Goal: Transaction & Acquisition: Purchase product/service

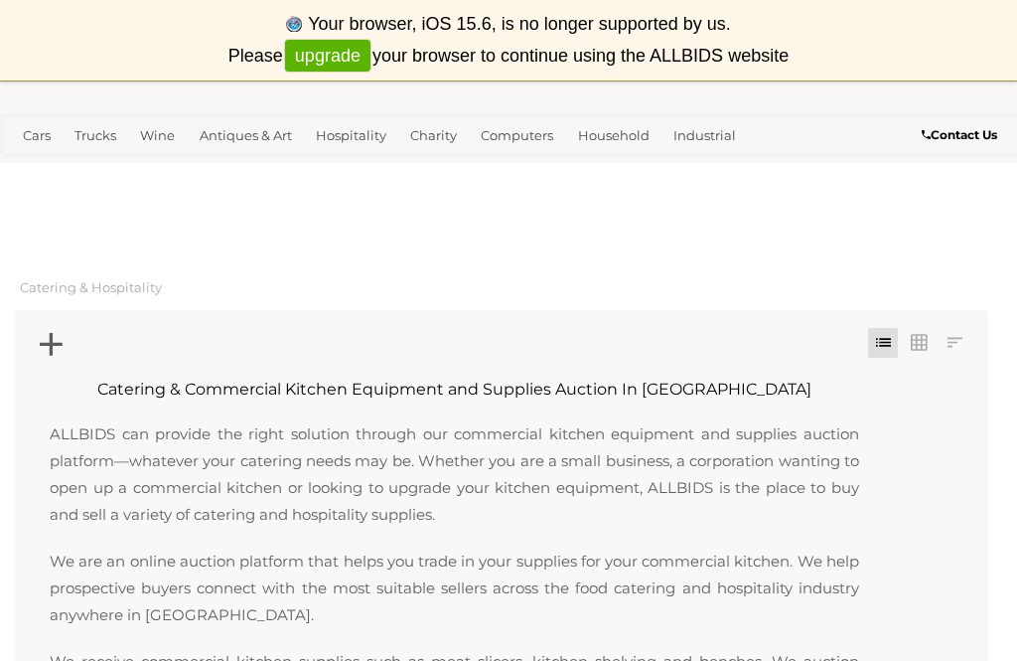
click at [145, 132] on link "Wine" at bounding box center [157, 135] width 51 height 33
click at [0, 0] on link "View All Wine Auctions" at bounding box center [0, 0] width 0 height 0
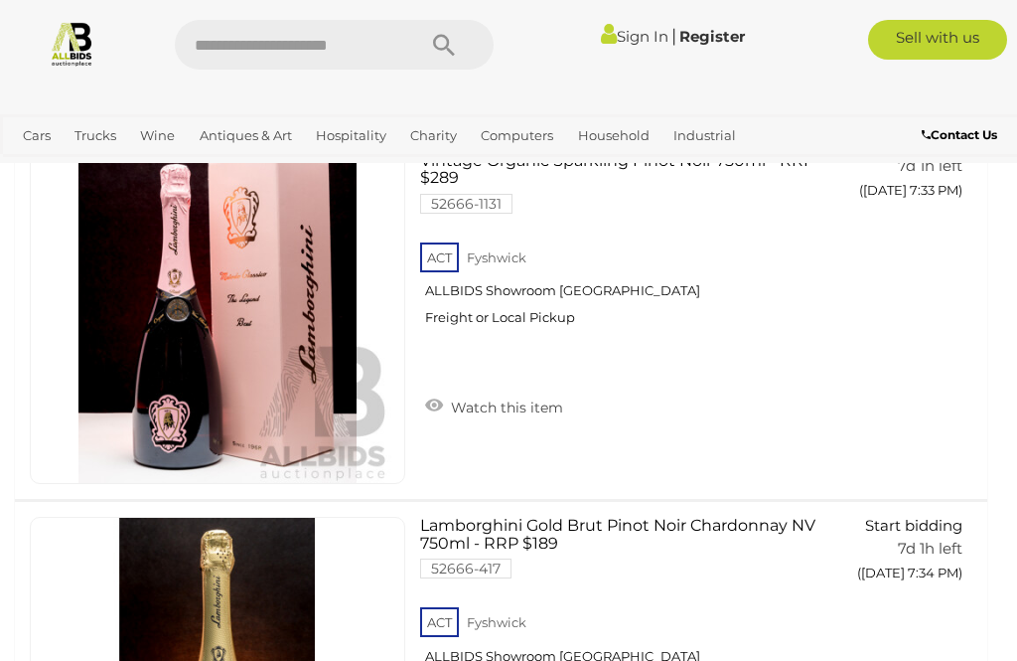
scroll to position [16898, 0]
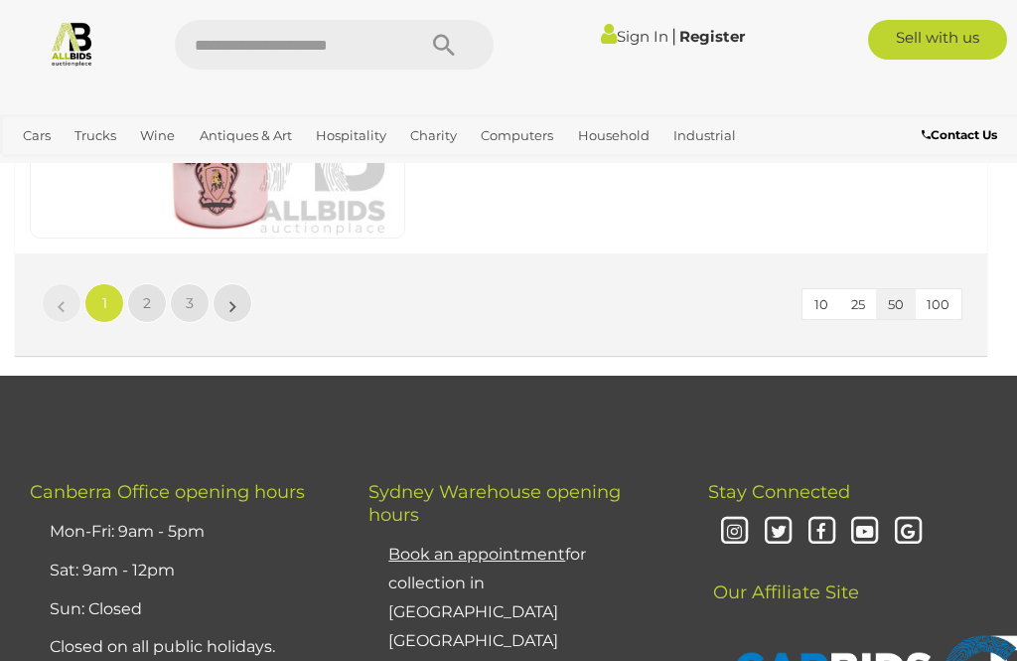
click at [144, 294] on span "2" at bounding box center [147, 303] width 8 height 18
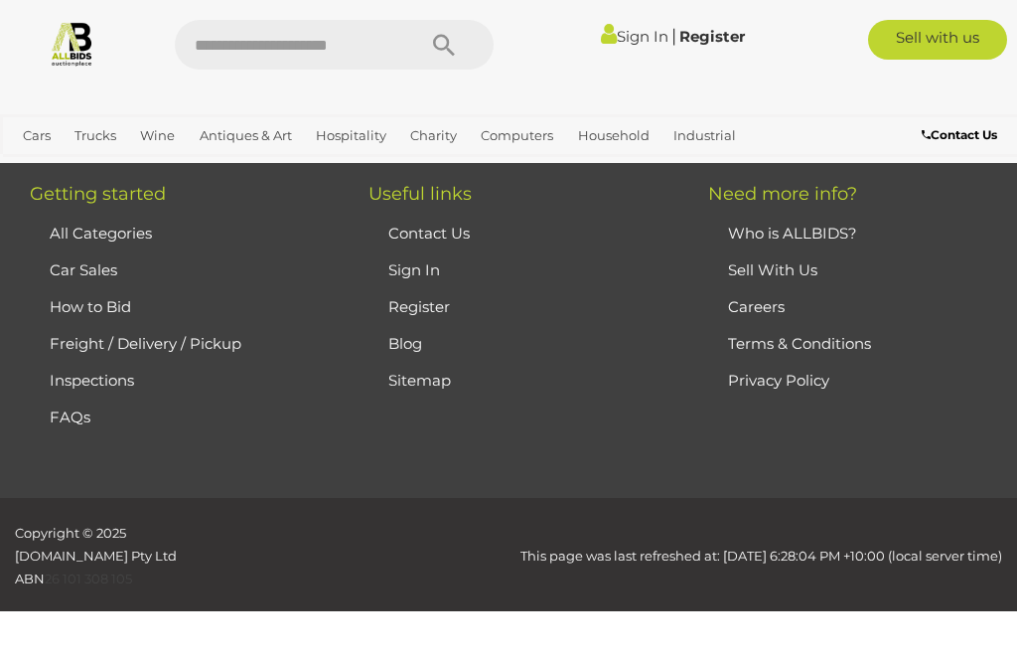
scroll to position [364, 0]
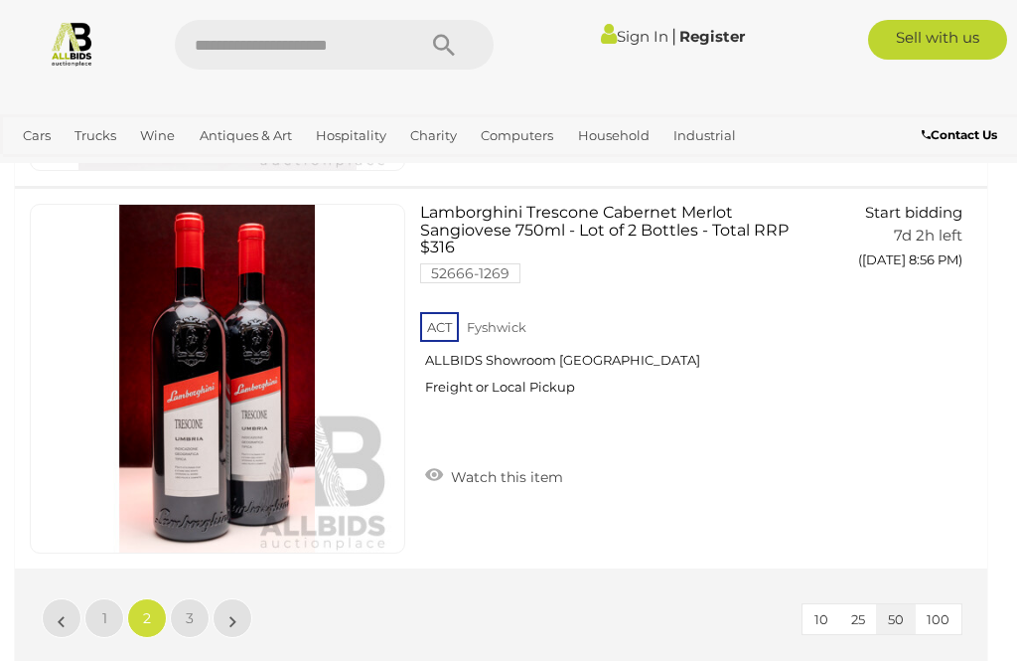
click at [193, 609] on span "3" at bounding box center [190, 618] width 8 height 18
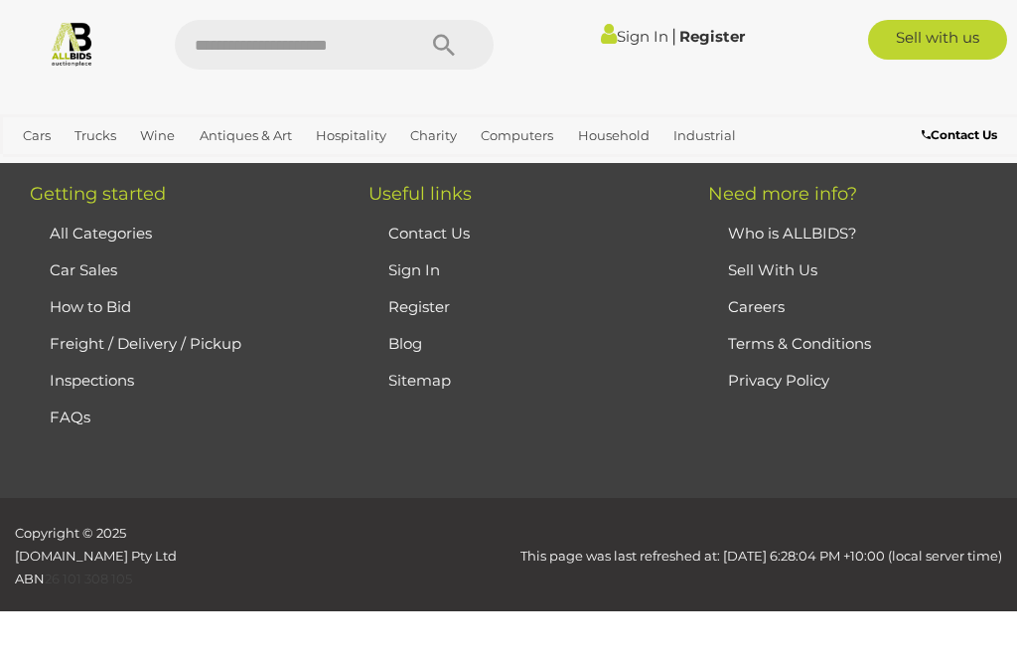
scroll to position [364, 0]
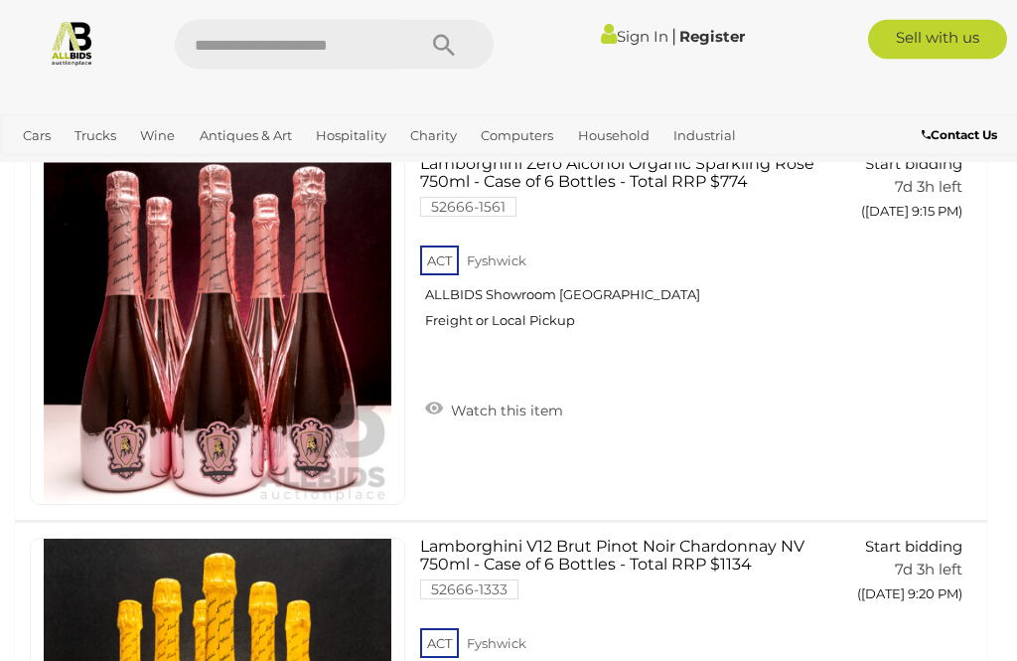
scroll to position [5374, 0]
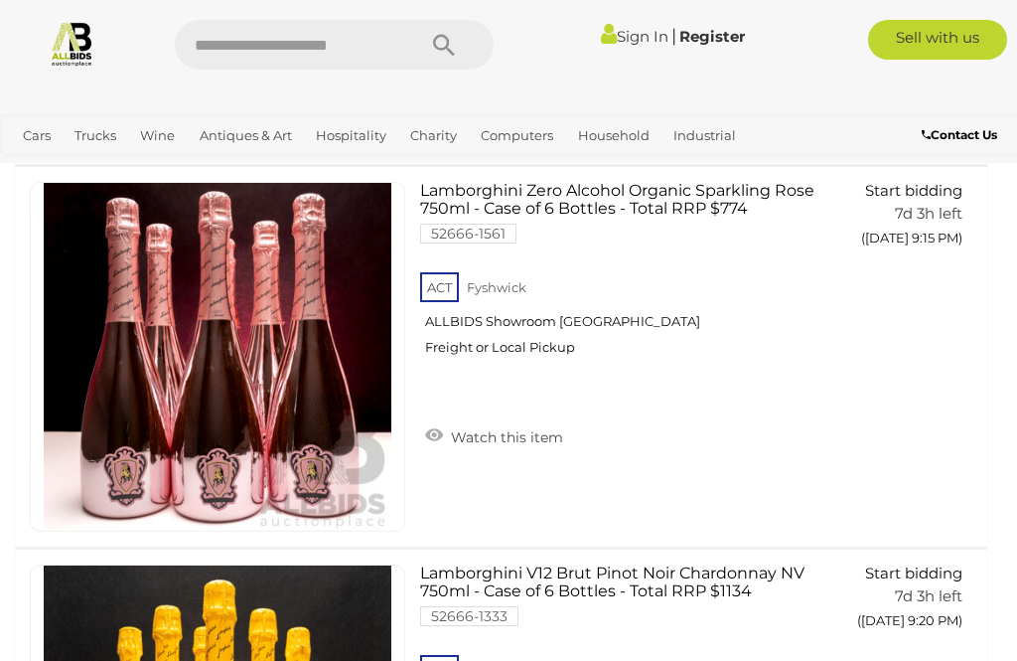
click at [73, 44] on img at bounding box center [72, 43] width 47 height 47
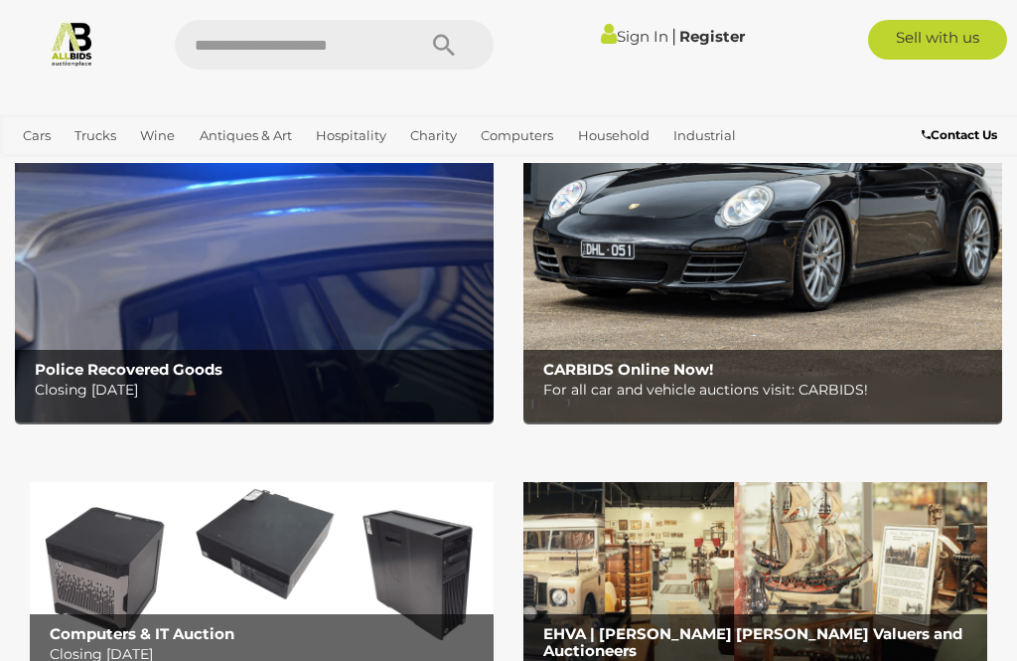
scroll to position [214, 0]
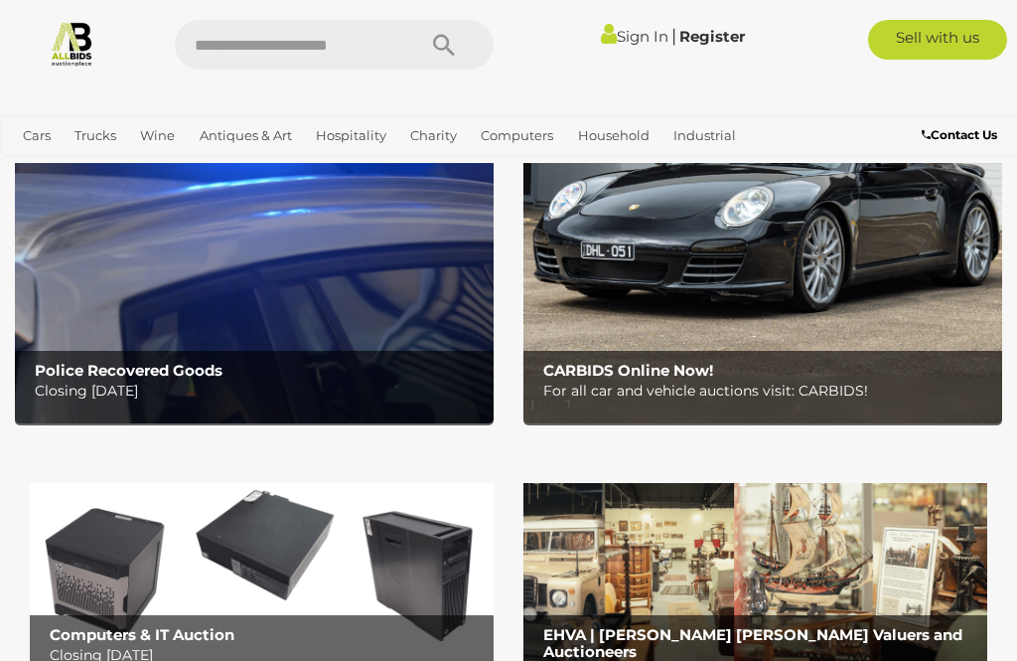
click at [111, 238] on img at bounding box center [254, 212] width 479 height 419
